Goal: Information Seeking & Learning: Learn about a topic

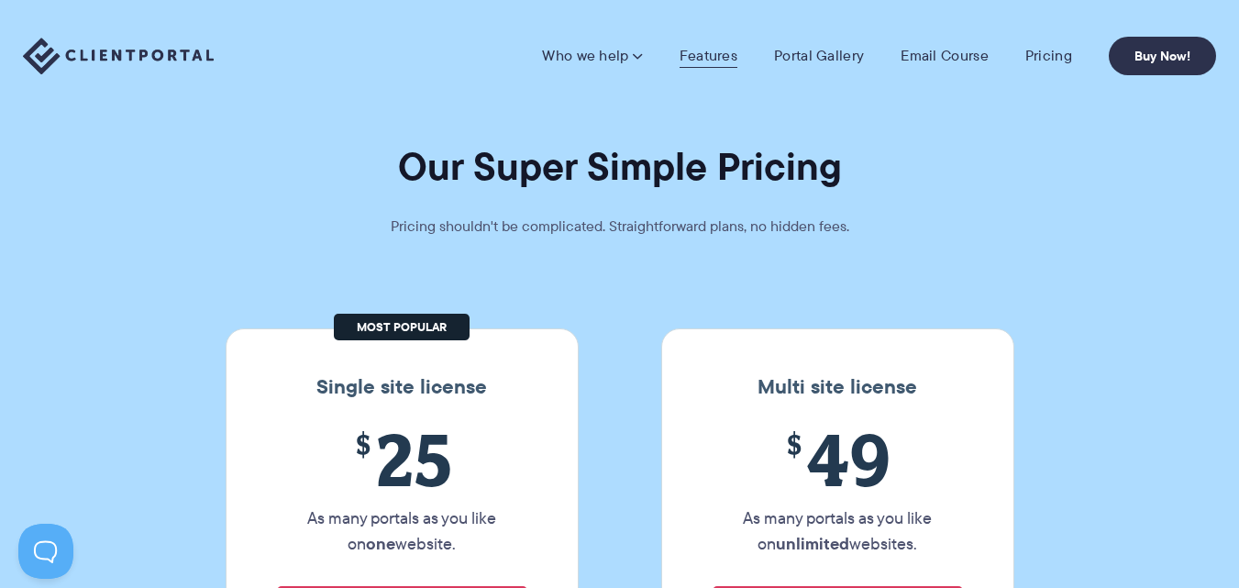
click at [711, 55] on link "Features" at bounding box center [708, 56] width 58 height 18
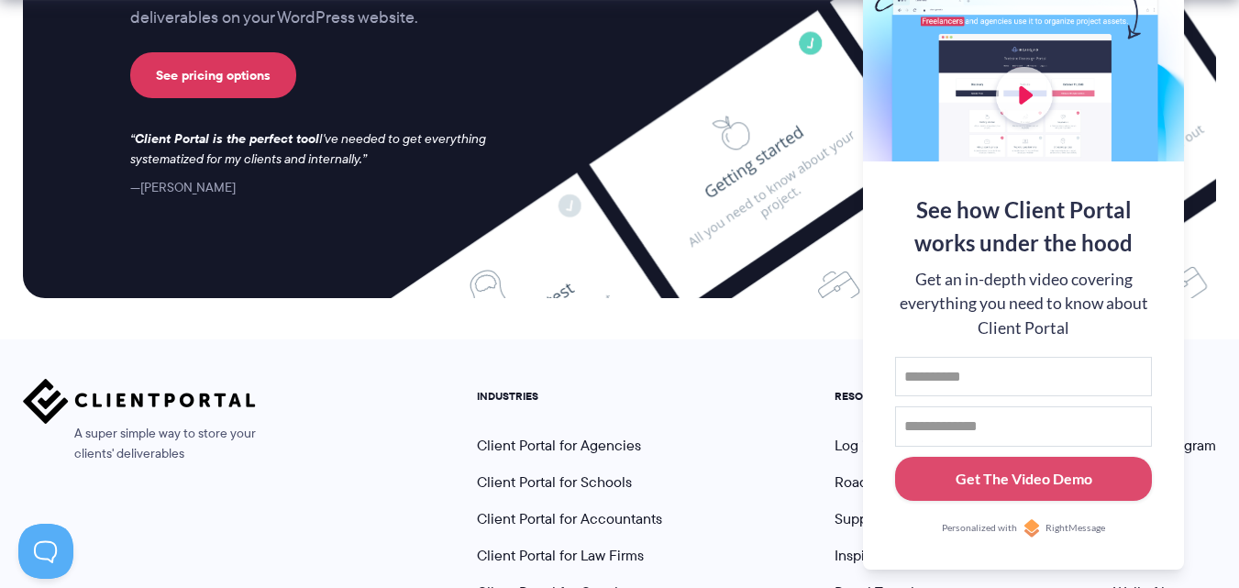
scroll to position [5082, 0]
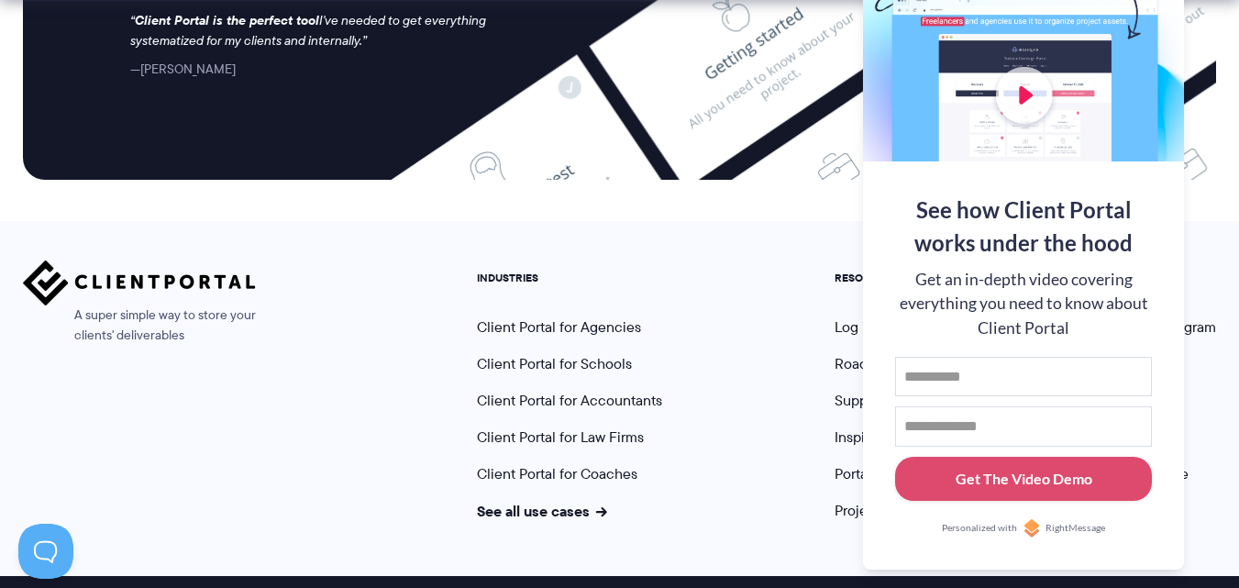
click at [340, 410] on div "A super simple way to store your clients' deliverables INDUSTRIES Client Portal…" at bounding box center [619, 390] width 1193 height 260
click at [554, 500] on link "See all use cases" at bounding box center [542, 511] width 130 height 22
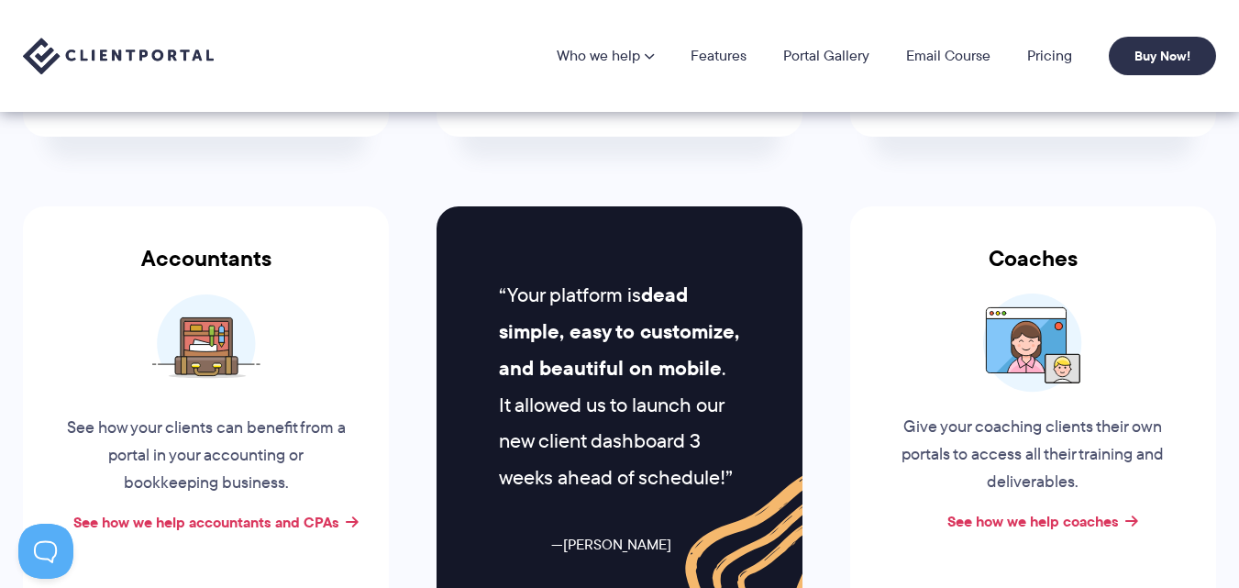
scroll to position [642, 0]
